Goal: Task Accomplishment & Management: Manage account settings

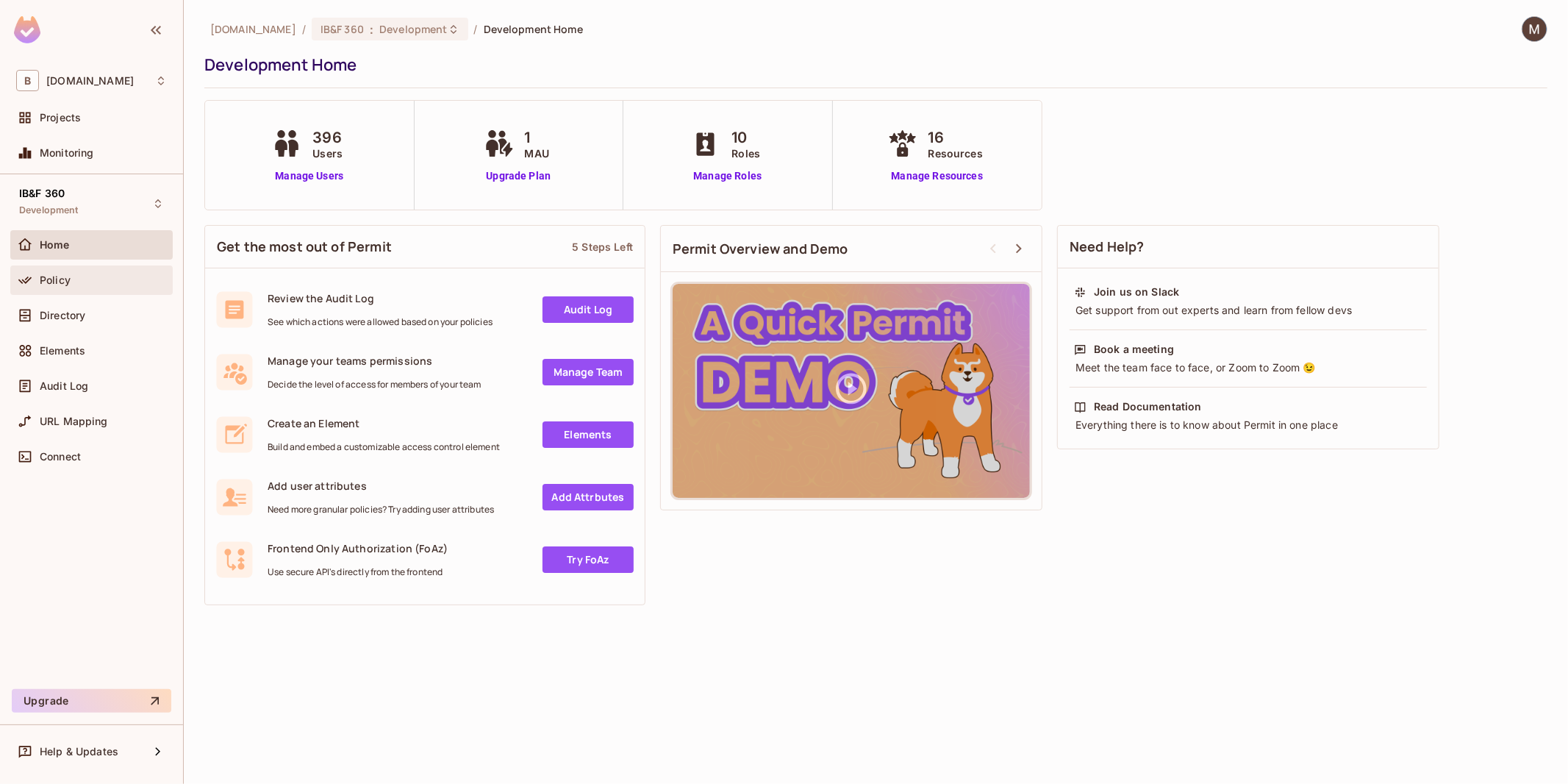
click at [56, 288] on div "Policy" at bounding box center [91, 279] width 151 height 17
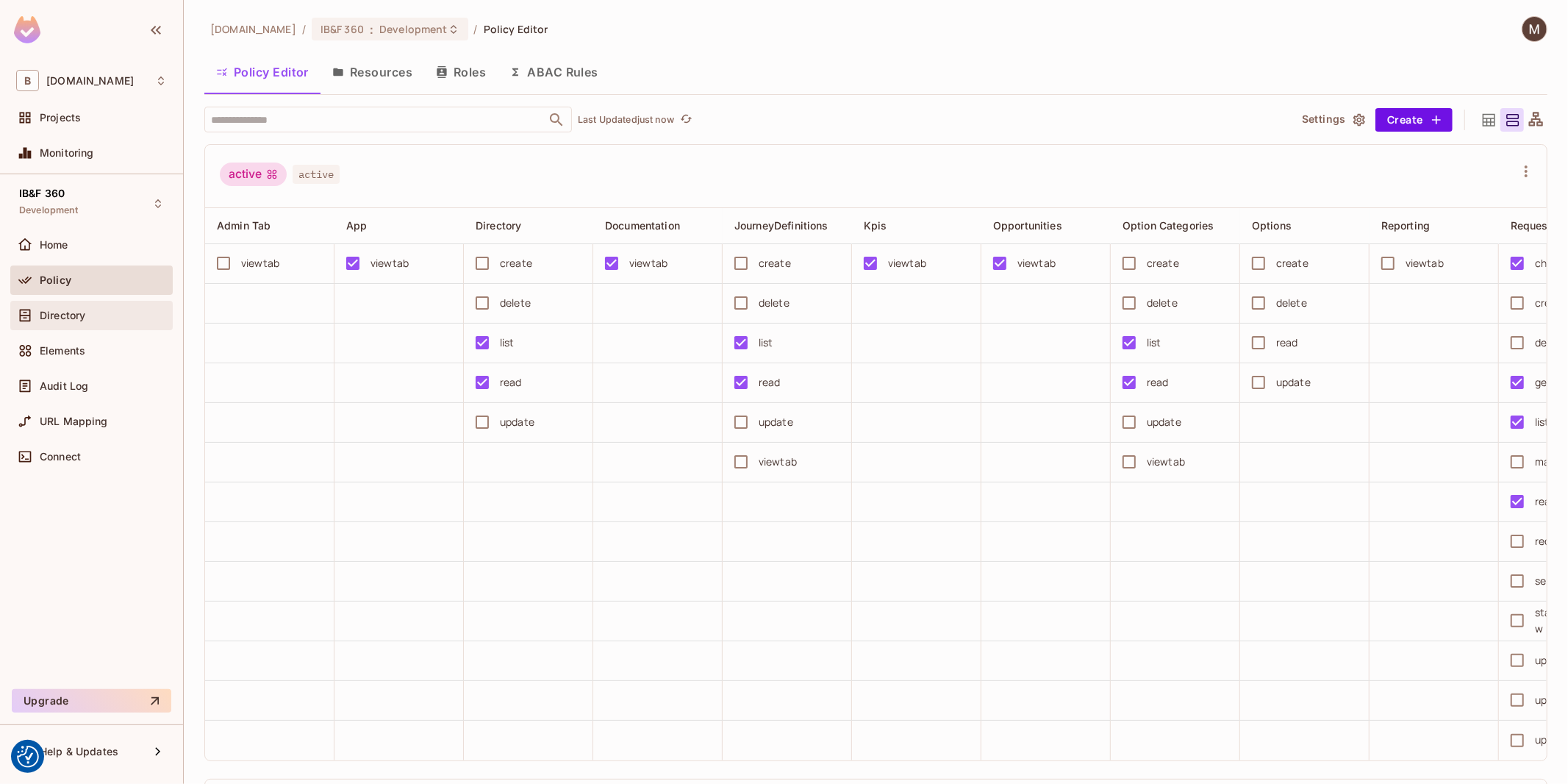
click at [57, 313] on span "Directory" at bounding box center [62, 316] width 46 height 12
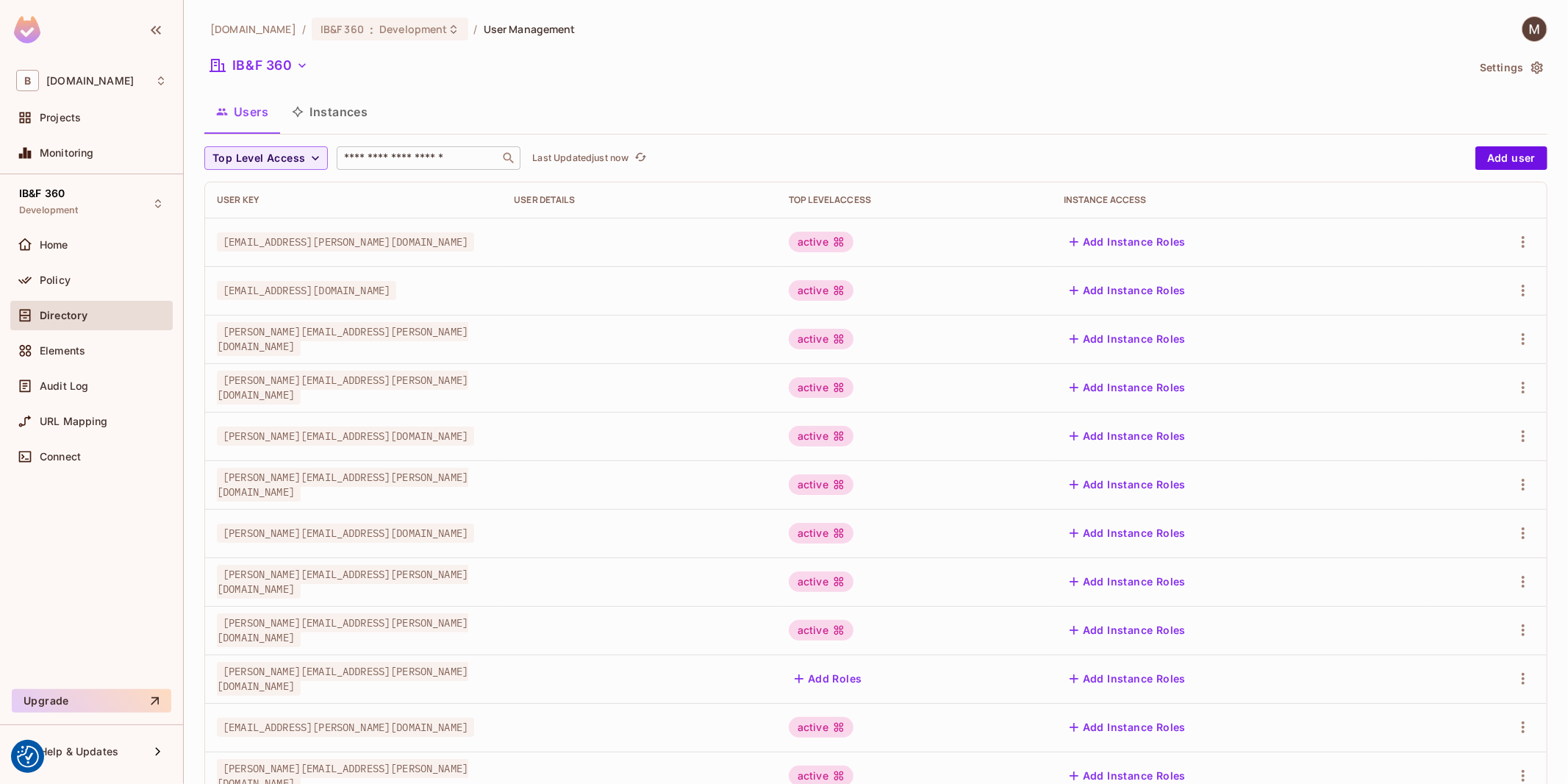
click at [413, 151] on input "text" at bounding box center [418, 158] width 154 height 15
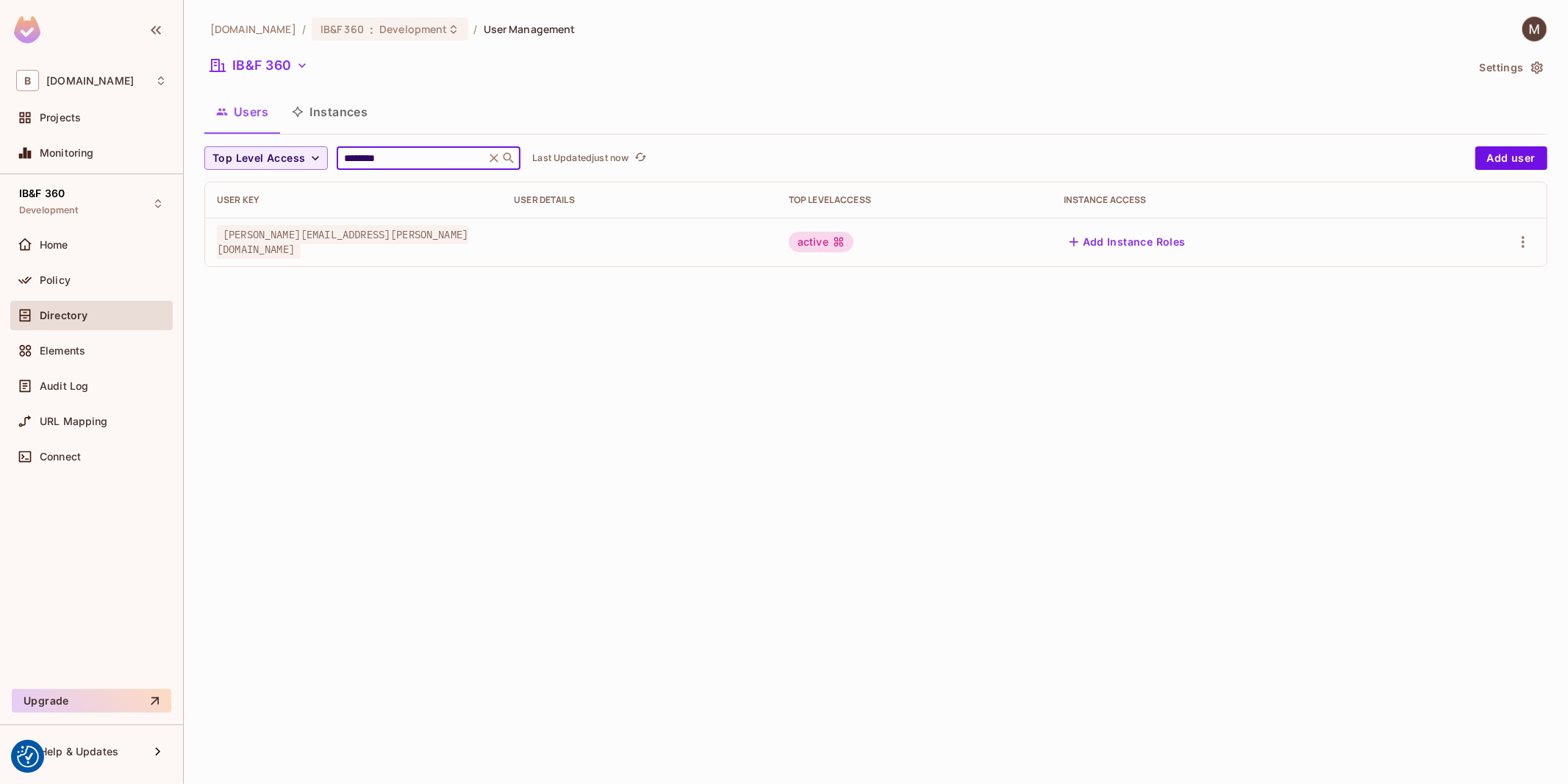
type input "********"
click at [1192, 243] on button "Add Instance Roles" at bounding box center [1128, 242] width 128 height 23
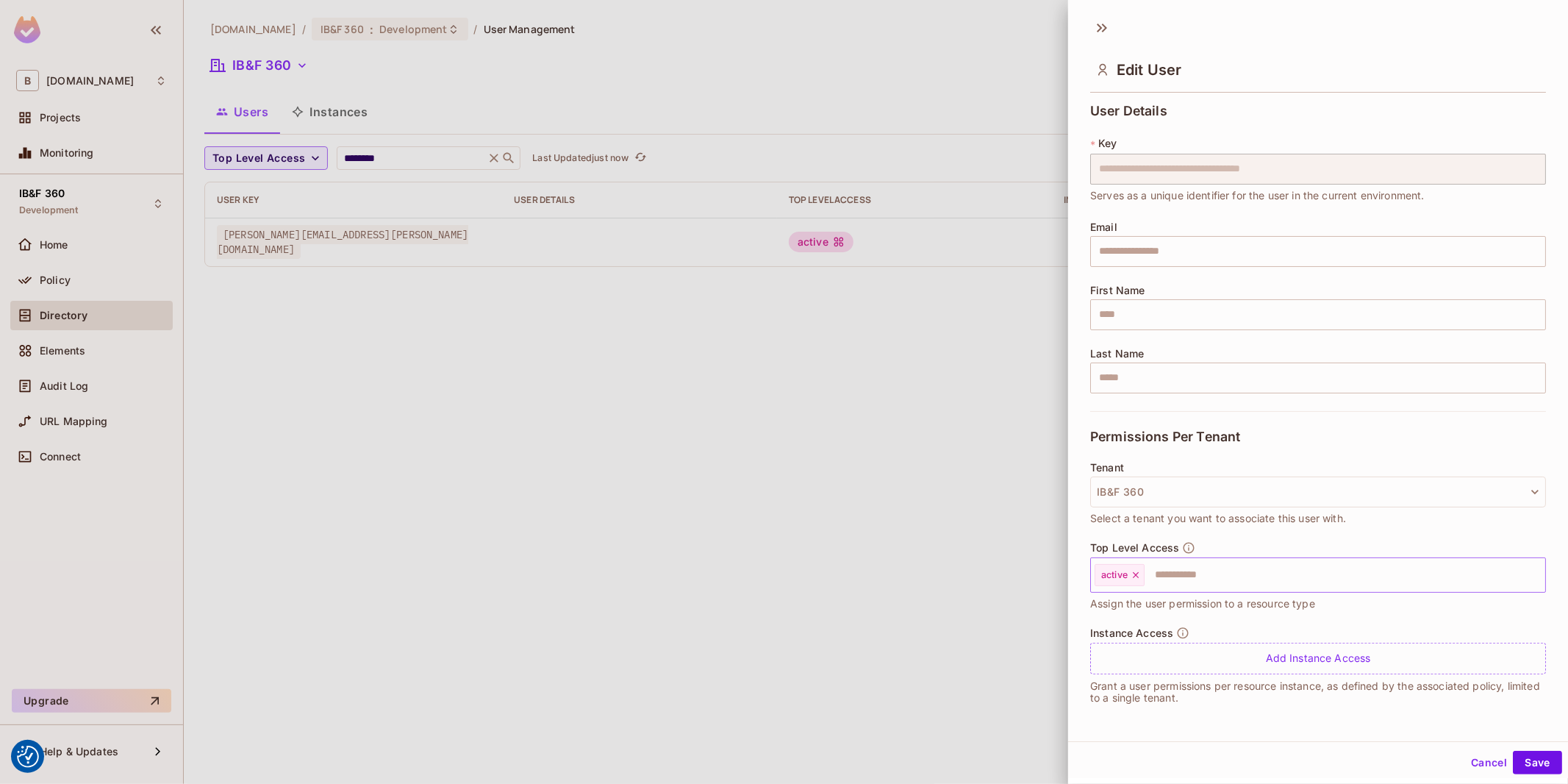
click at [1199, 590] on div "active ​" at bounding box center [1317, 575] width 455 height 35
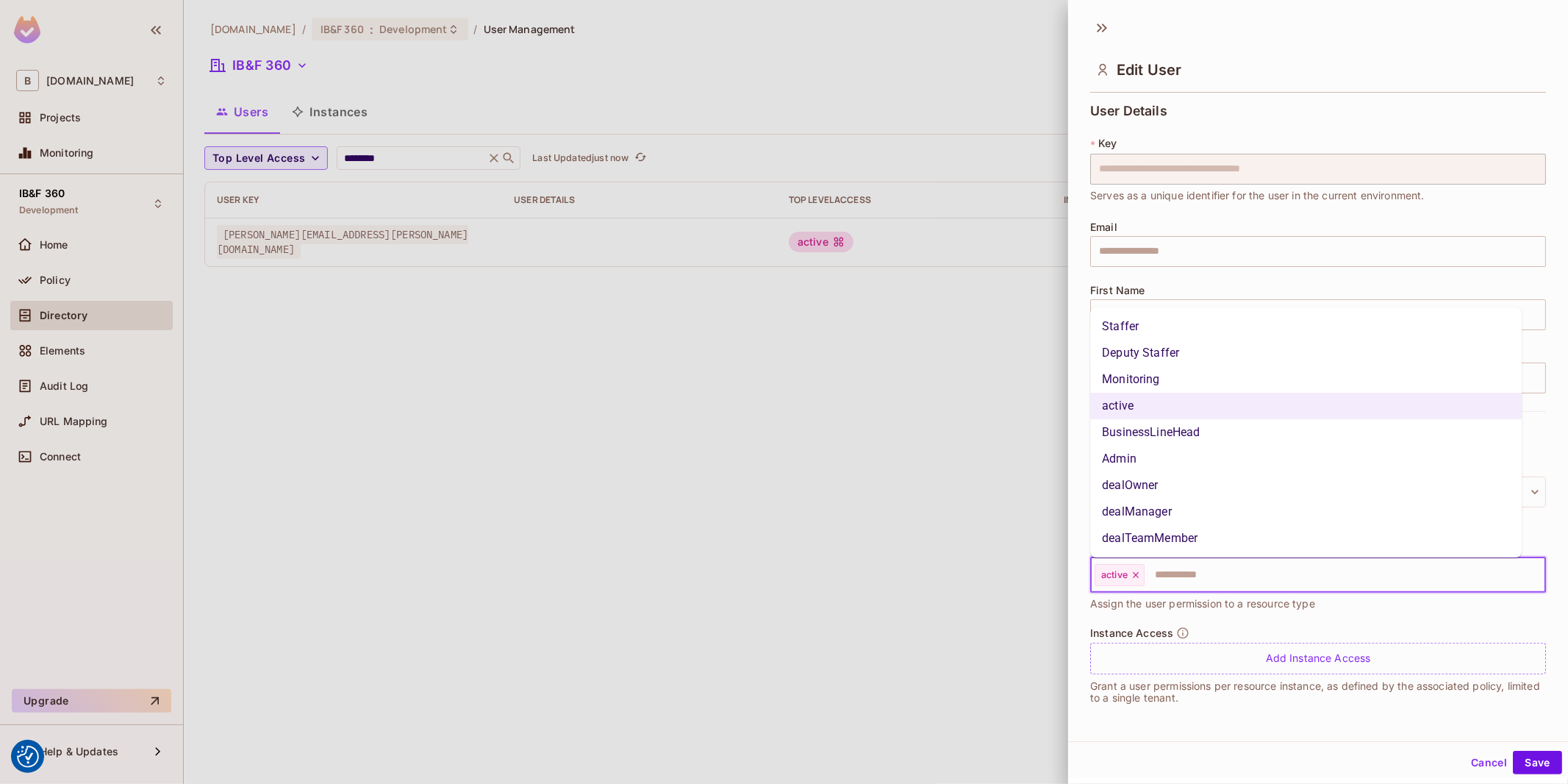
click at [1112, 324] on li "Staffer" at bounding box center [1305, 326] width 431 height 26
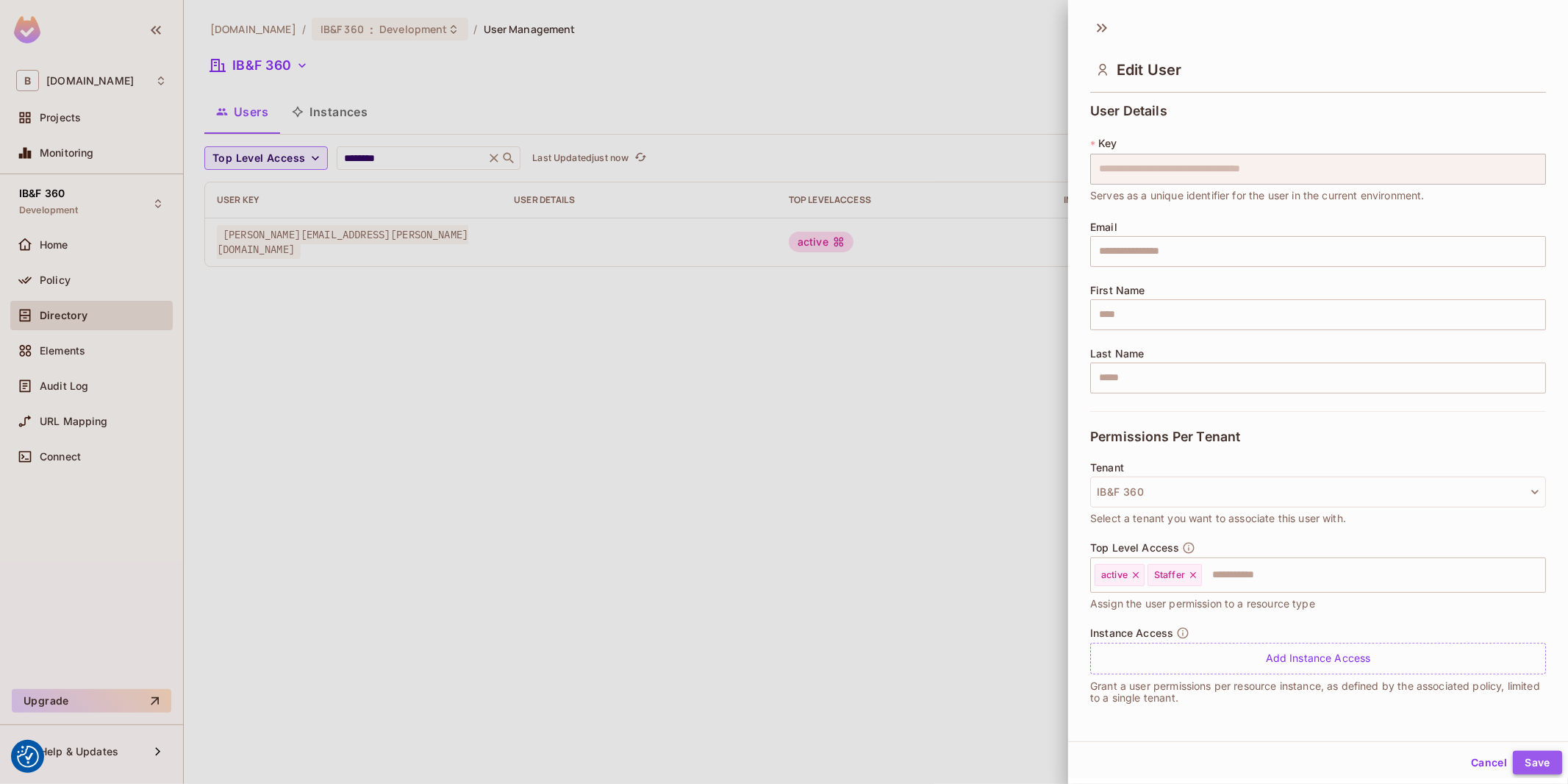
drag, startPoint x: 1530, startPoint y: 764, endPoint x: 1527, endPoint y: 754, distance: 10.4
click at [1530, 761] on button "Save" at bounding box center [1536, 762] width 49 height 23
